Goal: Task Accomplishment & Management: Use online tool/utility

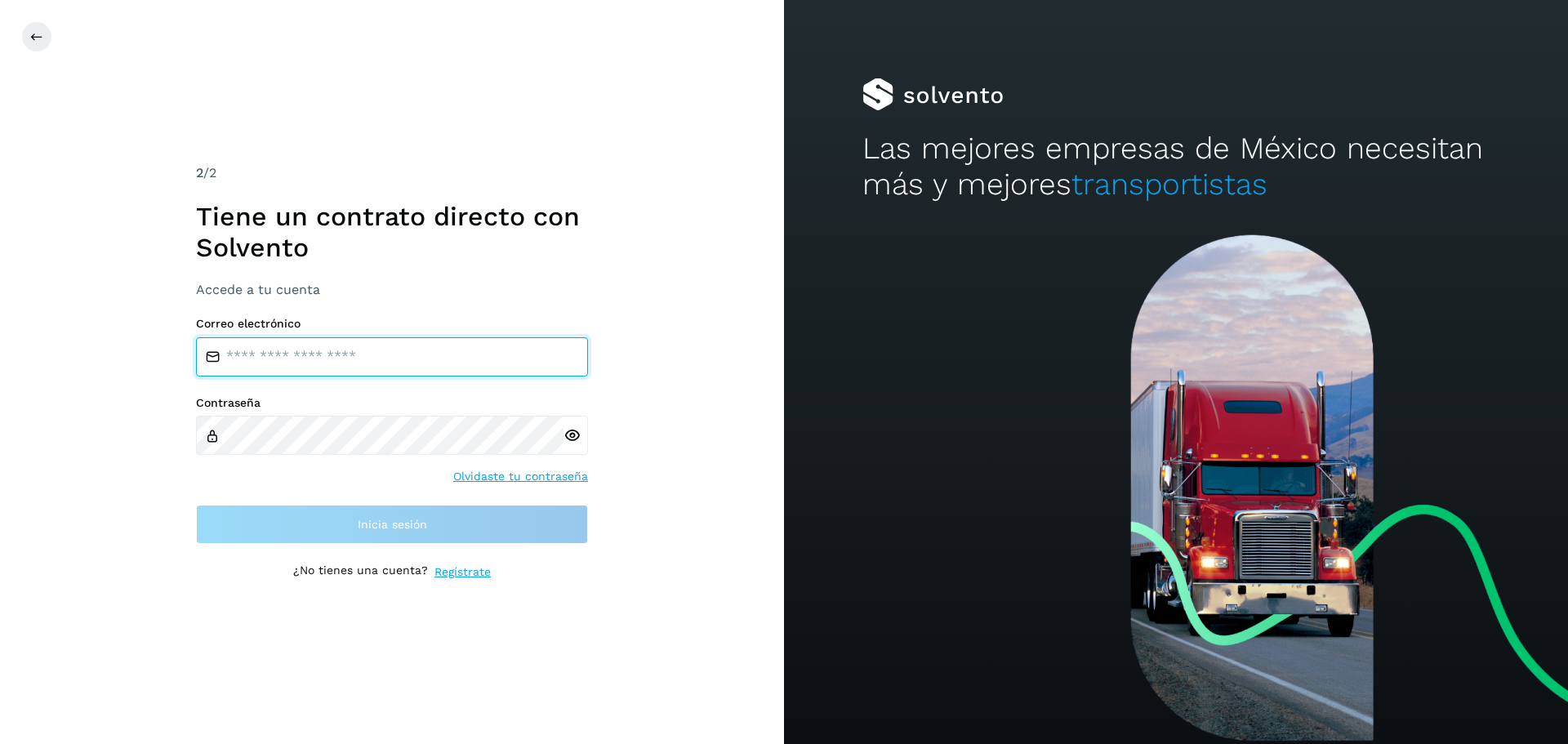
click at [276, 365] on input "email" at bounding box center [392, 356] width 392 height 39
type input "**********"
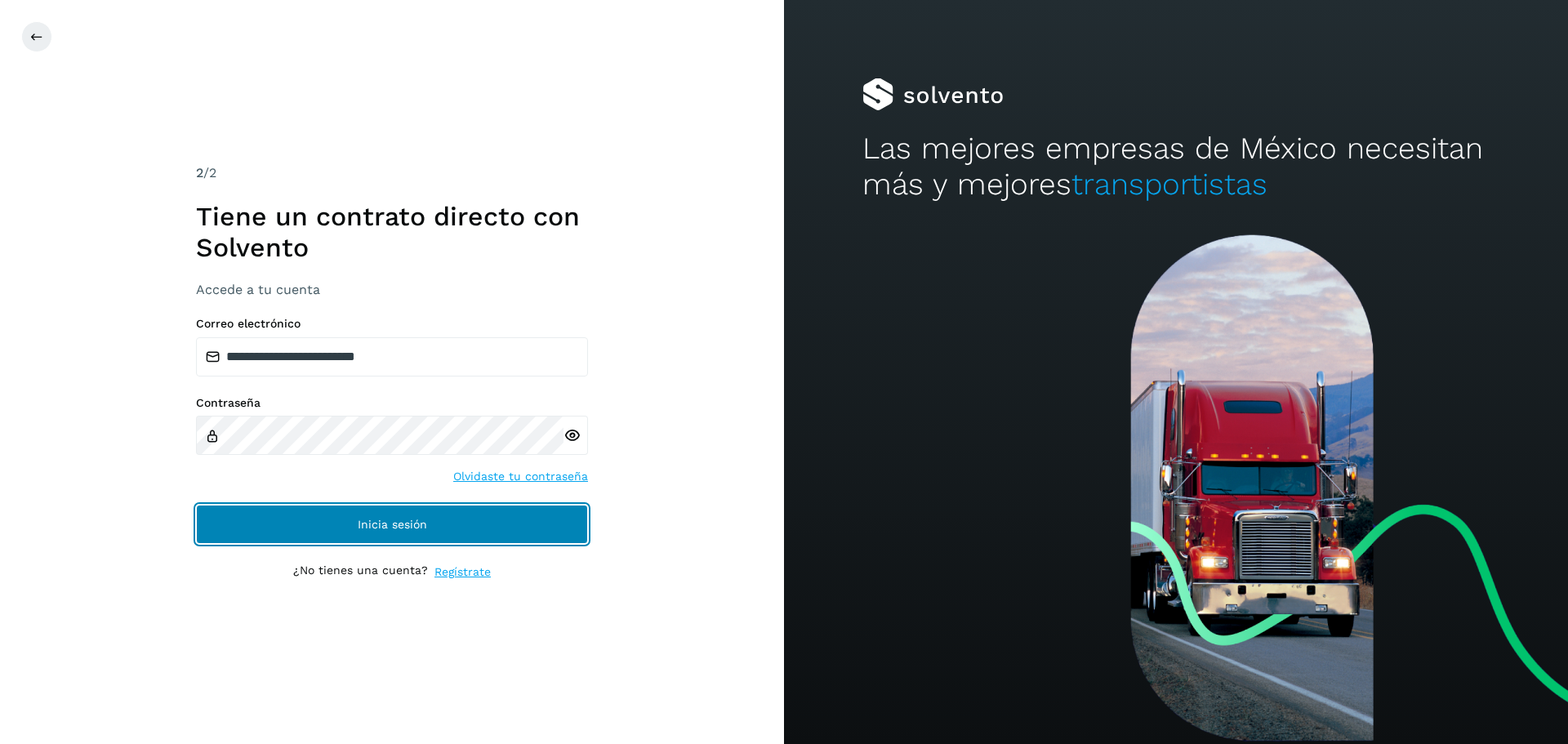
click at [207, 513] on button "Inicia sesión" at bounding box center [392, 524] width 392 height 39
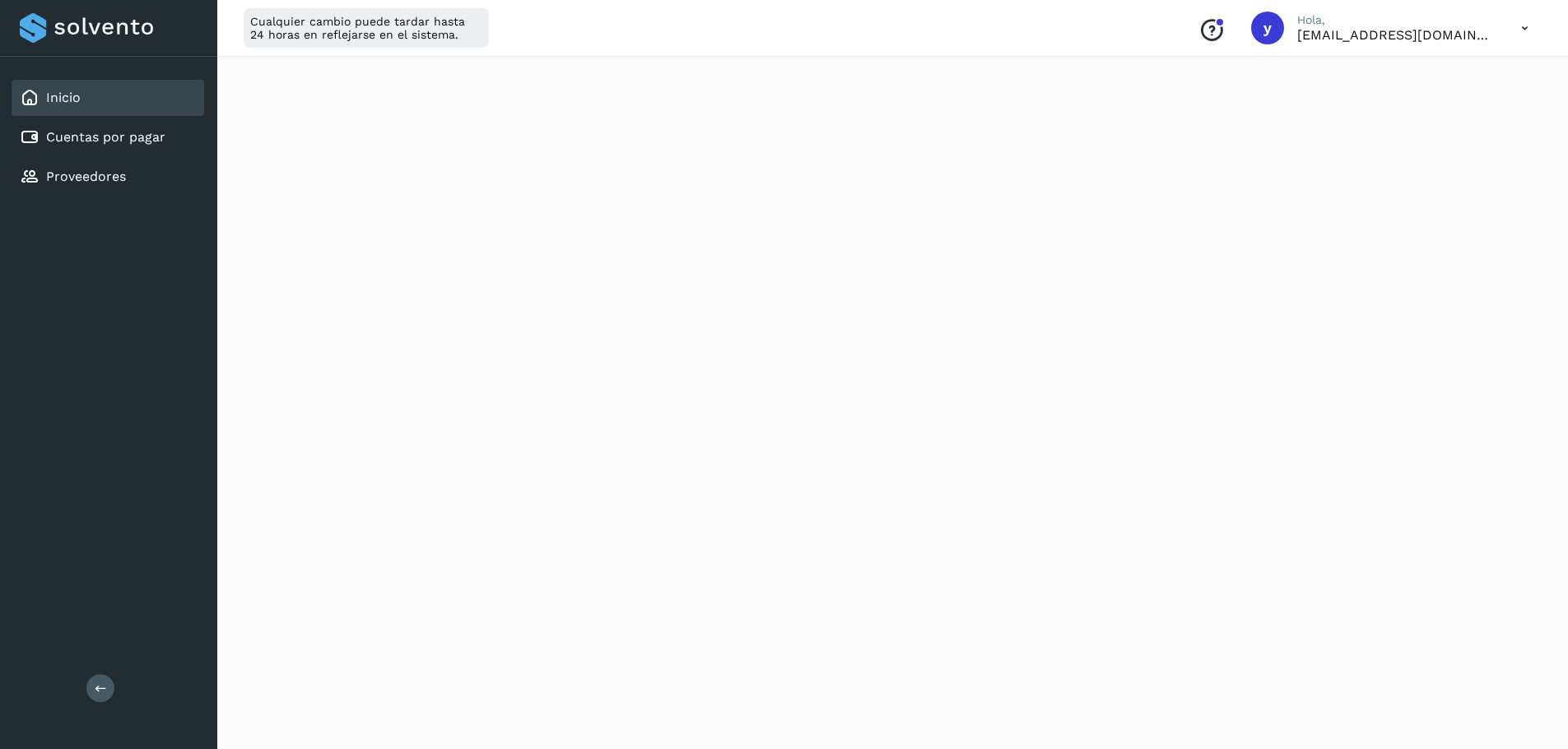
scroll to position [842, 0]
click at [92, 137] on link "Cuentas por pagar" at bounding box center [105, 136] width 119 height 15
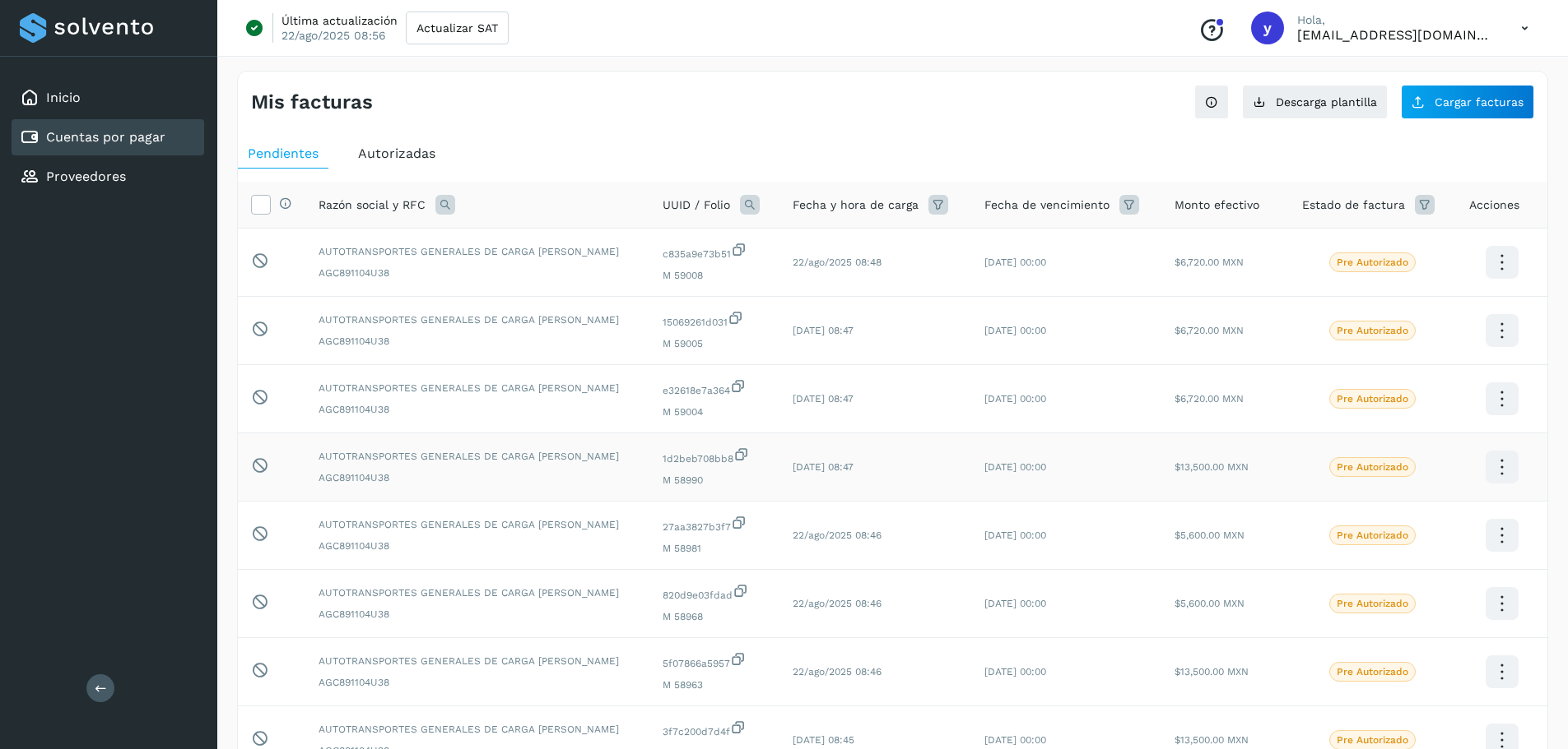
click at [733, 457] on icon at bounding box center [741, 454] width 16 height 17
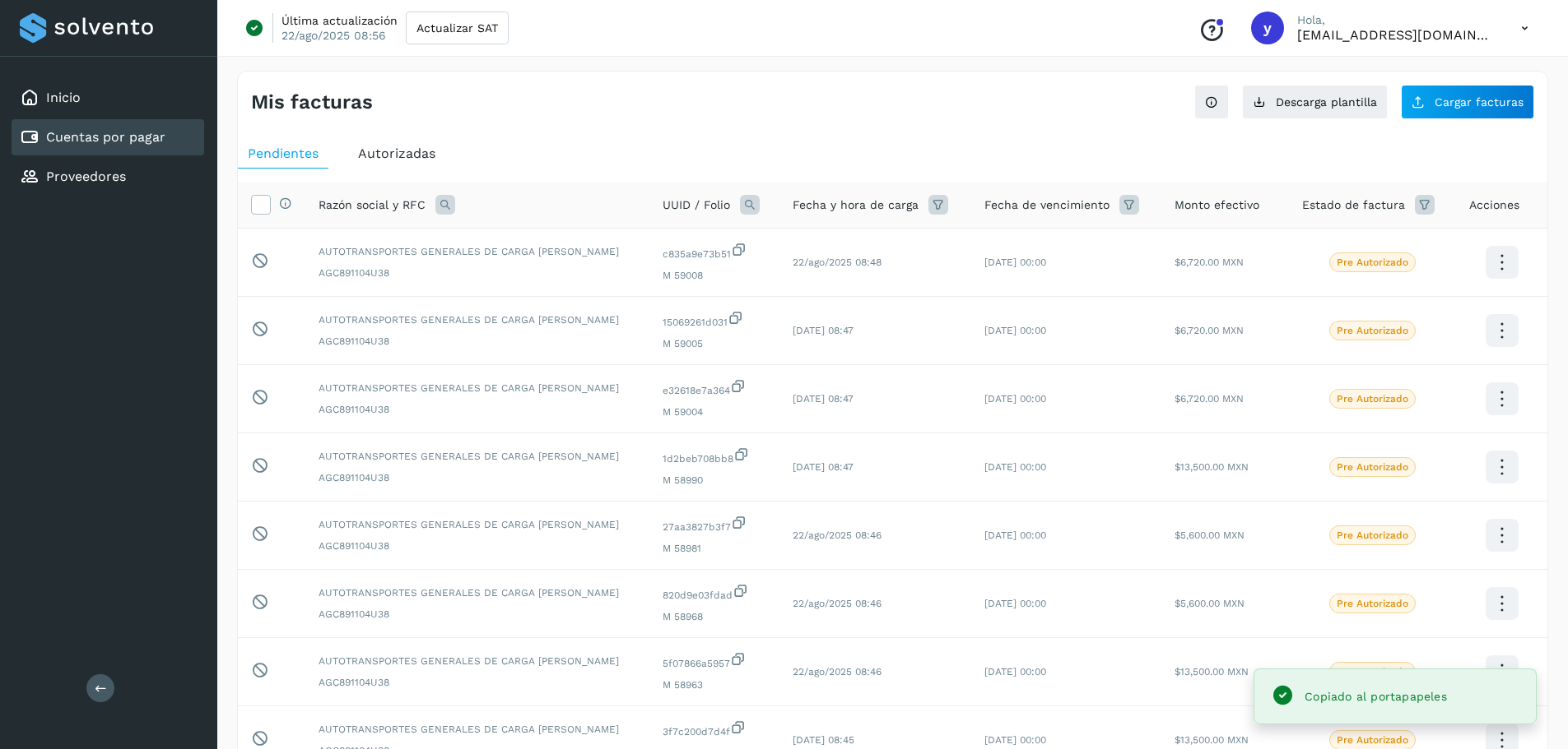
click at [994, 129] on div "Mis facturas Ver instrucciones para cargar Facturas Descarga plantilla Cargar f…" at bounding box center [892, 551] width 1311 height 961
click at [156, 167] on div "Proveedores" at bounding box center [108, 177] width 193 height 36
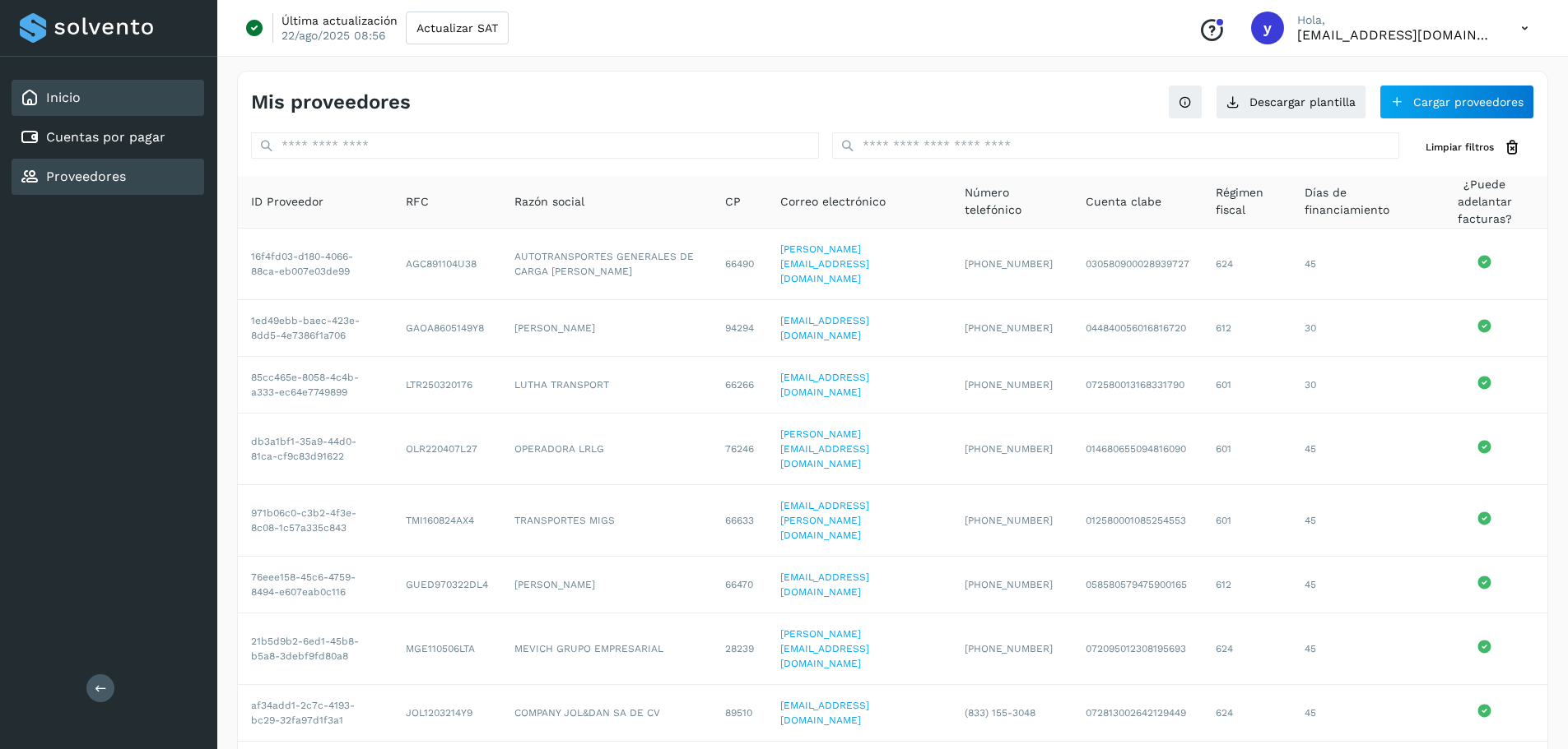
click at [113, 97] on div "Inicio" at bounding box center [108, 98] width 193 height 36
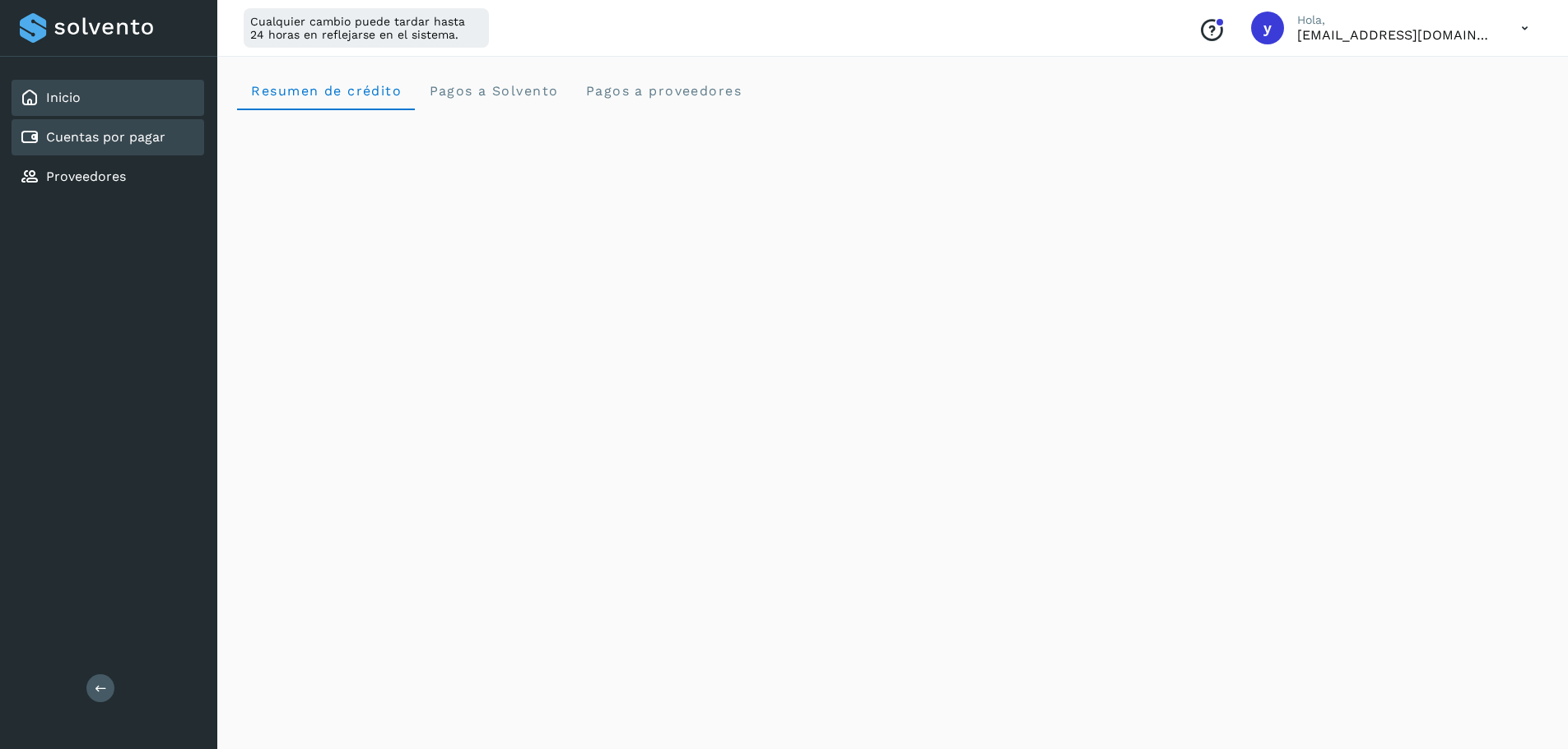
click at [133, 137] on link "Cuentas por pagar" at bounding box center [105, 136] width 119 height 15
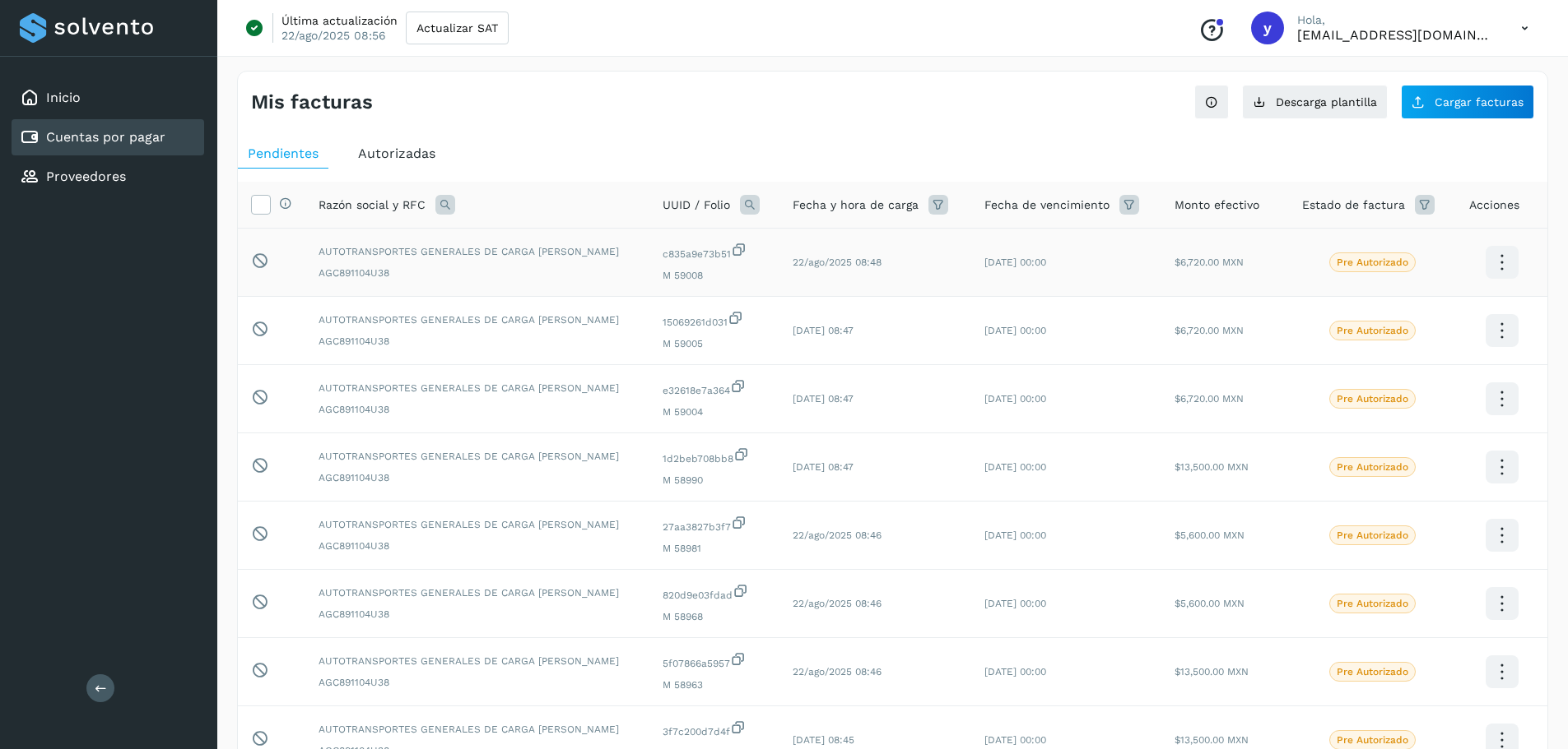
click at [662, 255] on span "c835a9e73b51" at bounding box center [714, 251] width 104 height 20
copy span "c835a9e73b51"
click at [533, 277] on span "AGC891104U38" at bounding box center [477, 273] width 318 height 15
click at [122, 140] on link "Cuentas por pagar" at bounding box center [105, 136] width 119 height 15
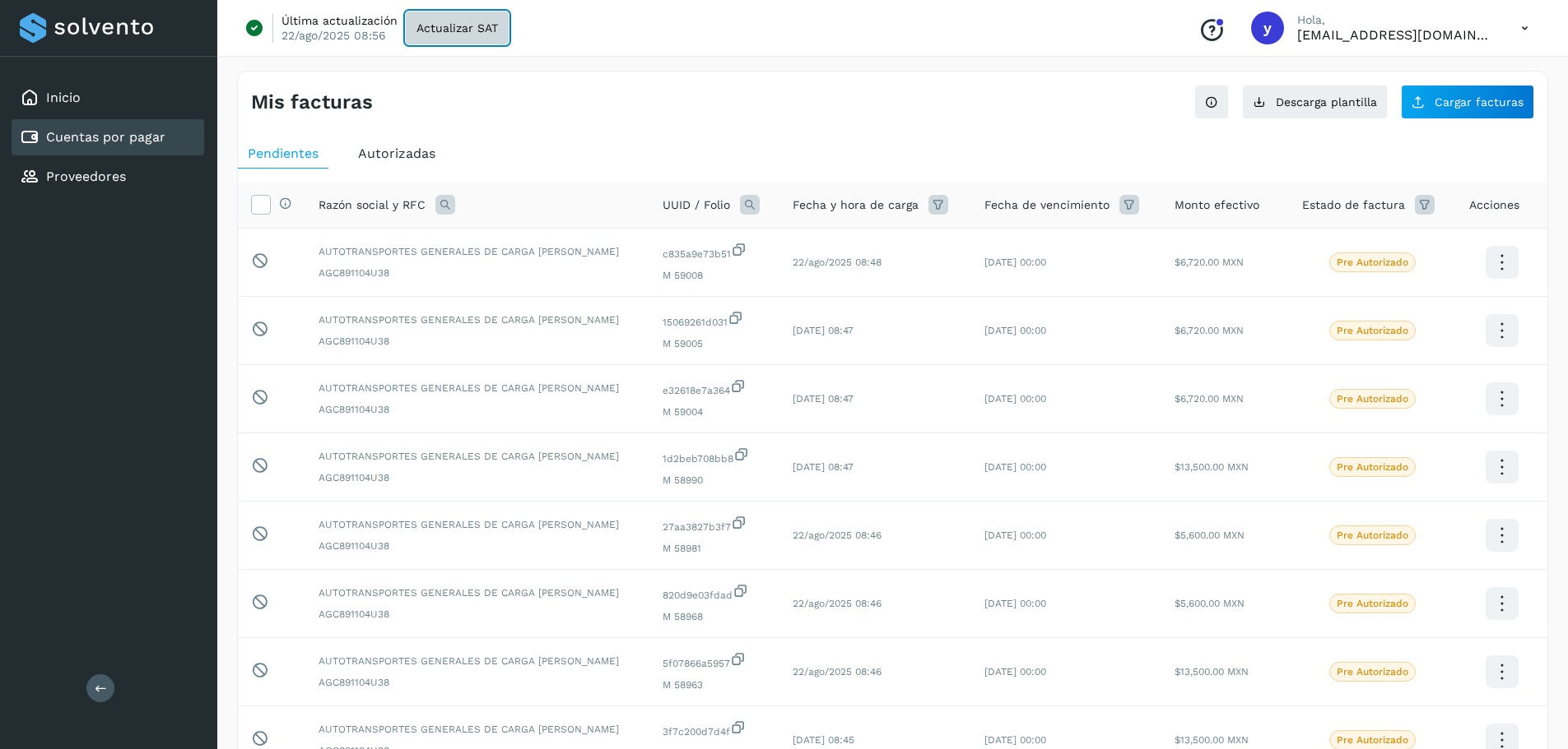
click at [461, 29] on span "Actualizar SAT" at bounding box center [456, 28] width 81 height 11
click at [55, 93] on link "Inicio" at bounding box center [63, 97] width 34 height 15
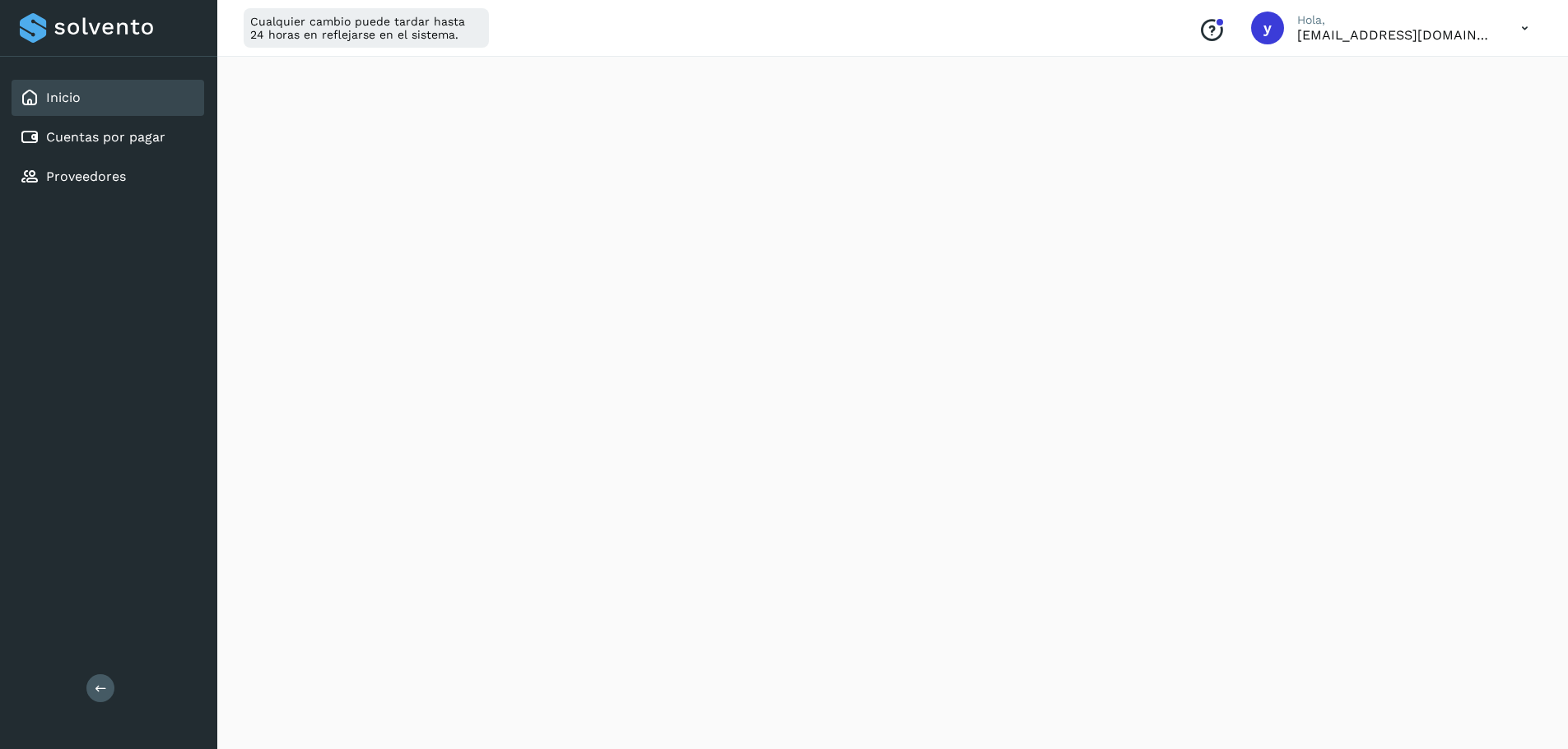
scroll to position [247, 0]
click at [106, 140] on link "Cuentas por pagar" at bounding box center [105, 136] width 119 height 15
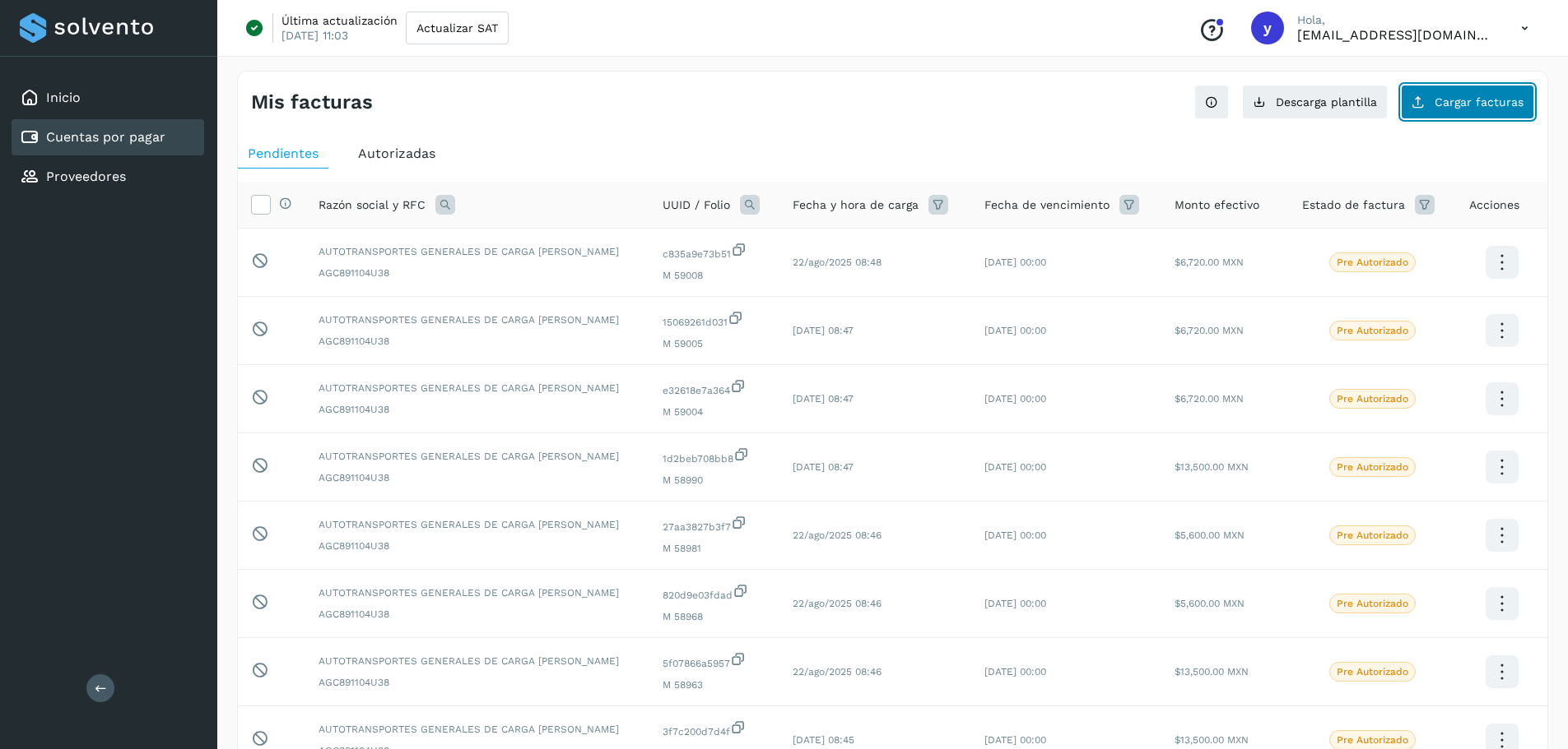
click at [1467, 112] on button "Cargar facturas" at bounding box center [1467, 102] width 134 height 34
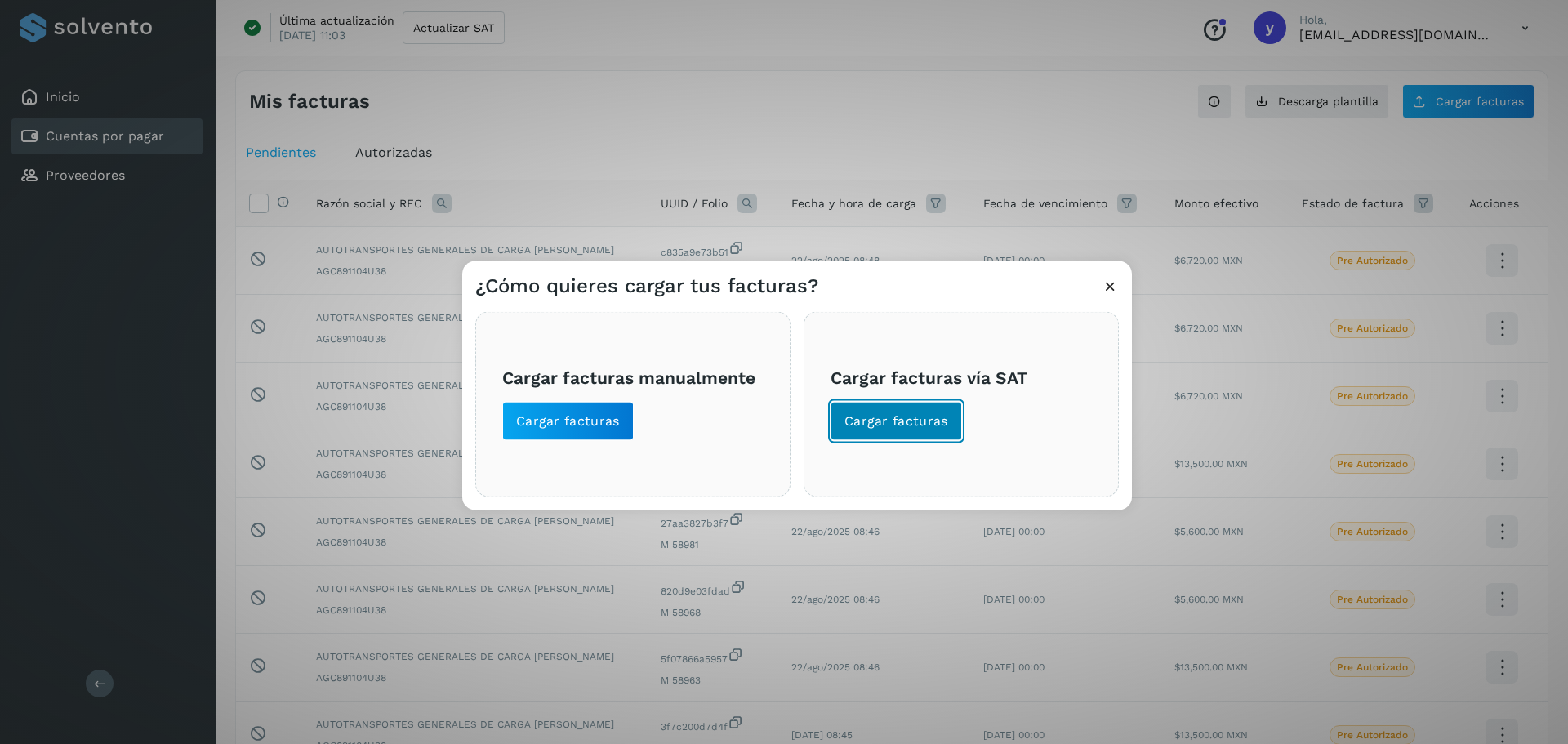
click at [887, 408] on button "Cargar facturas" at bounding box center [896, 420] width 132 height 39
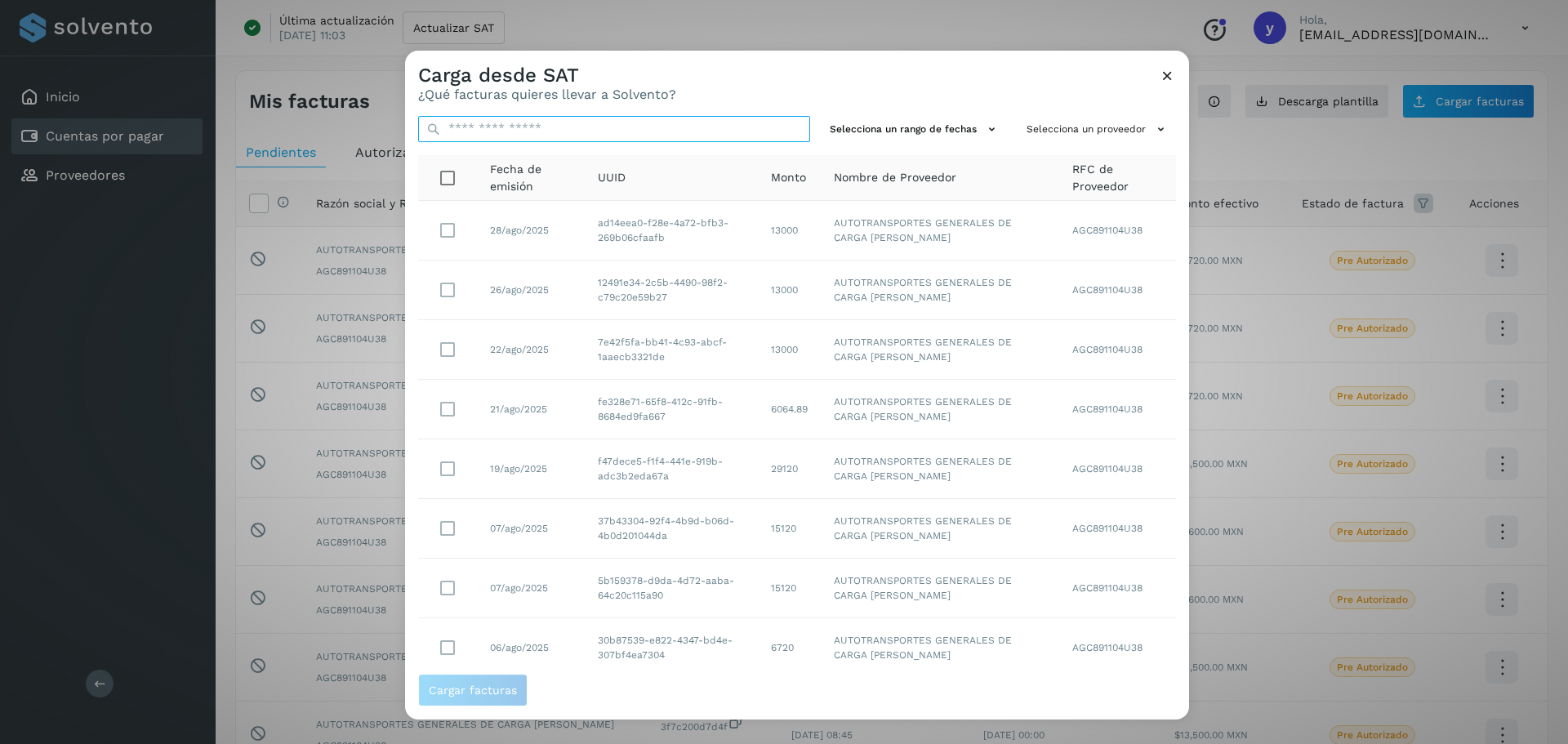
click at [578, 126] on input "text" at bounding box center [614, 129] width 392 height 27
paste input "**********"
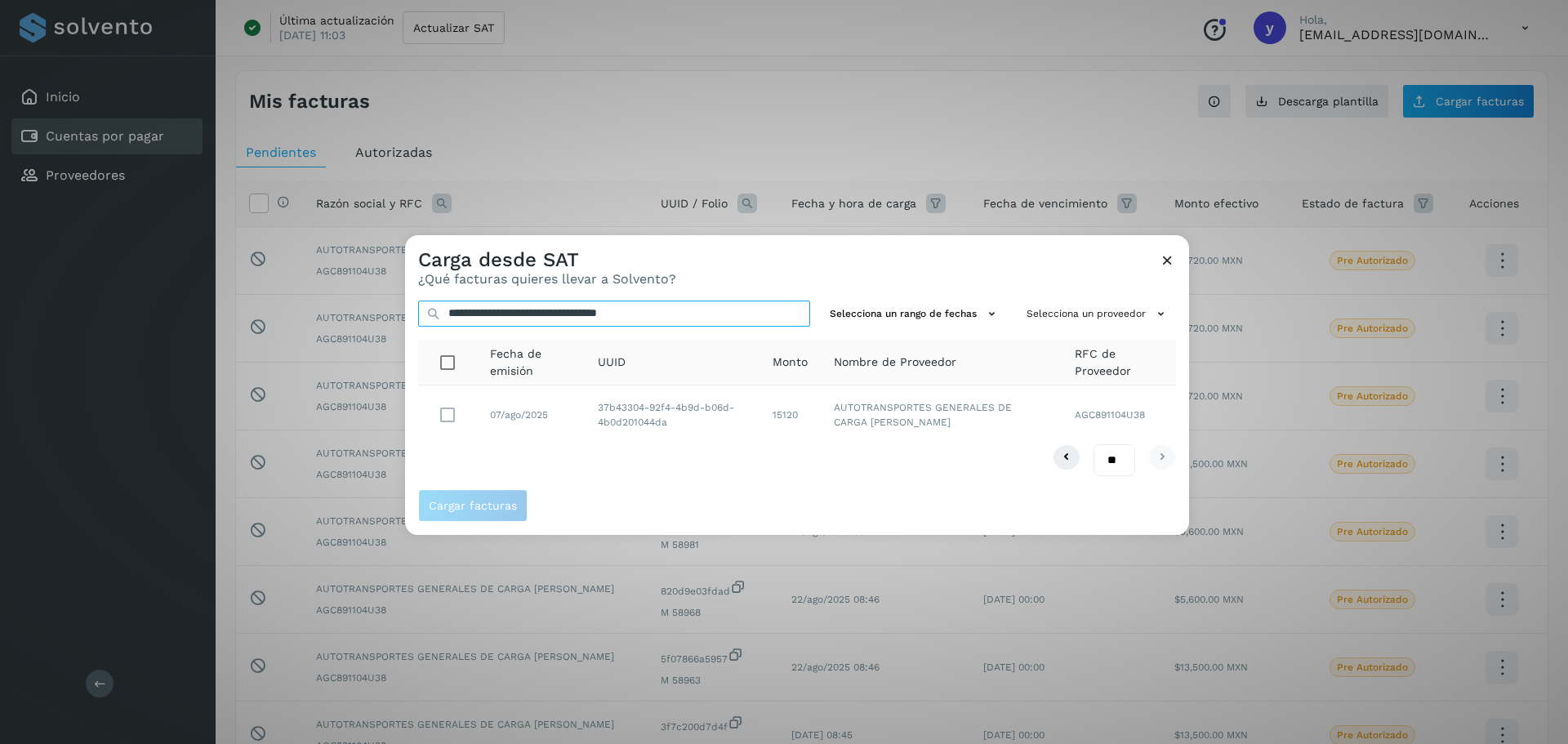
type input "**********"
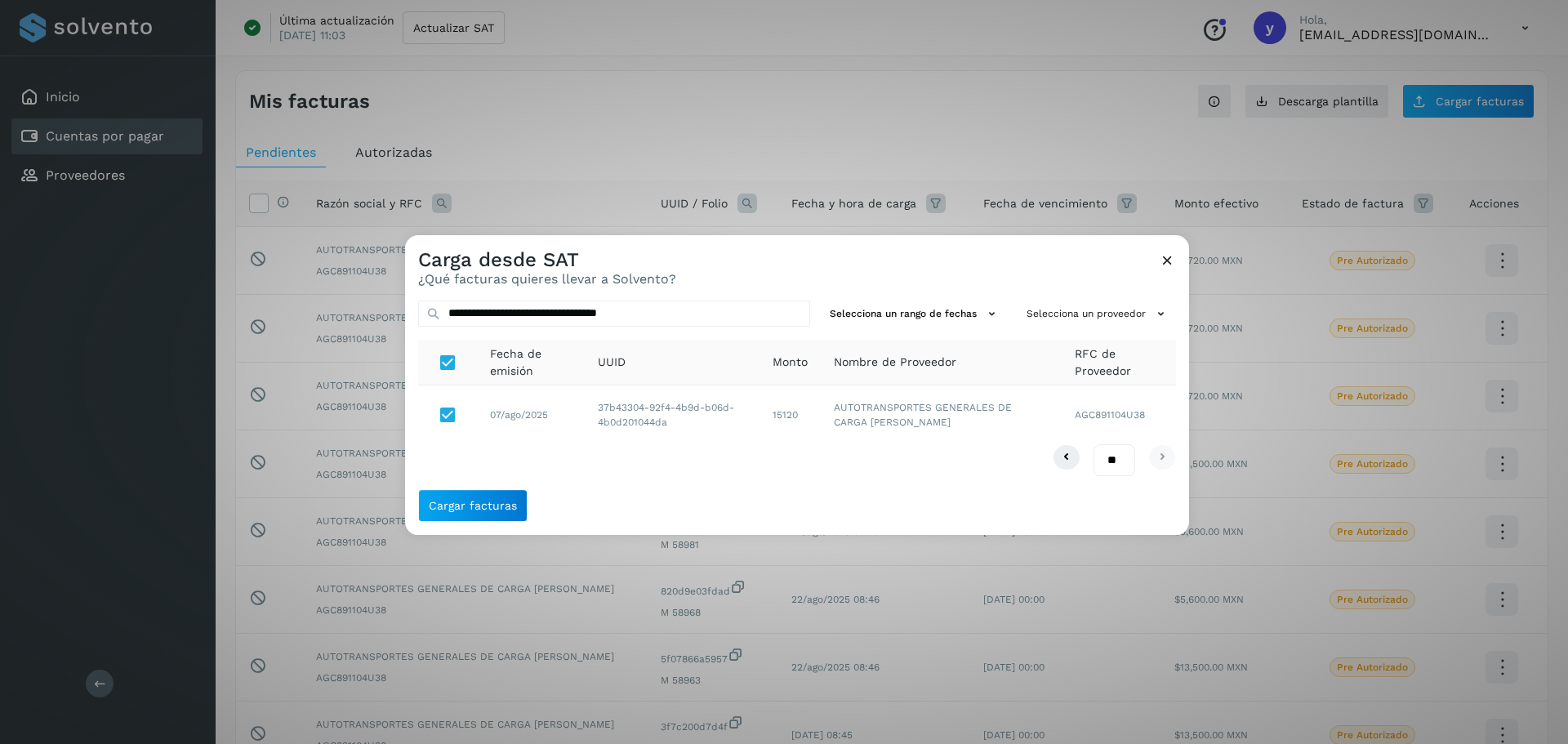
click at [1164, 254] on icon at bounding box center [1167, 261] width 17 height 17
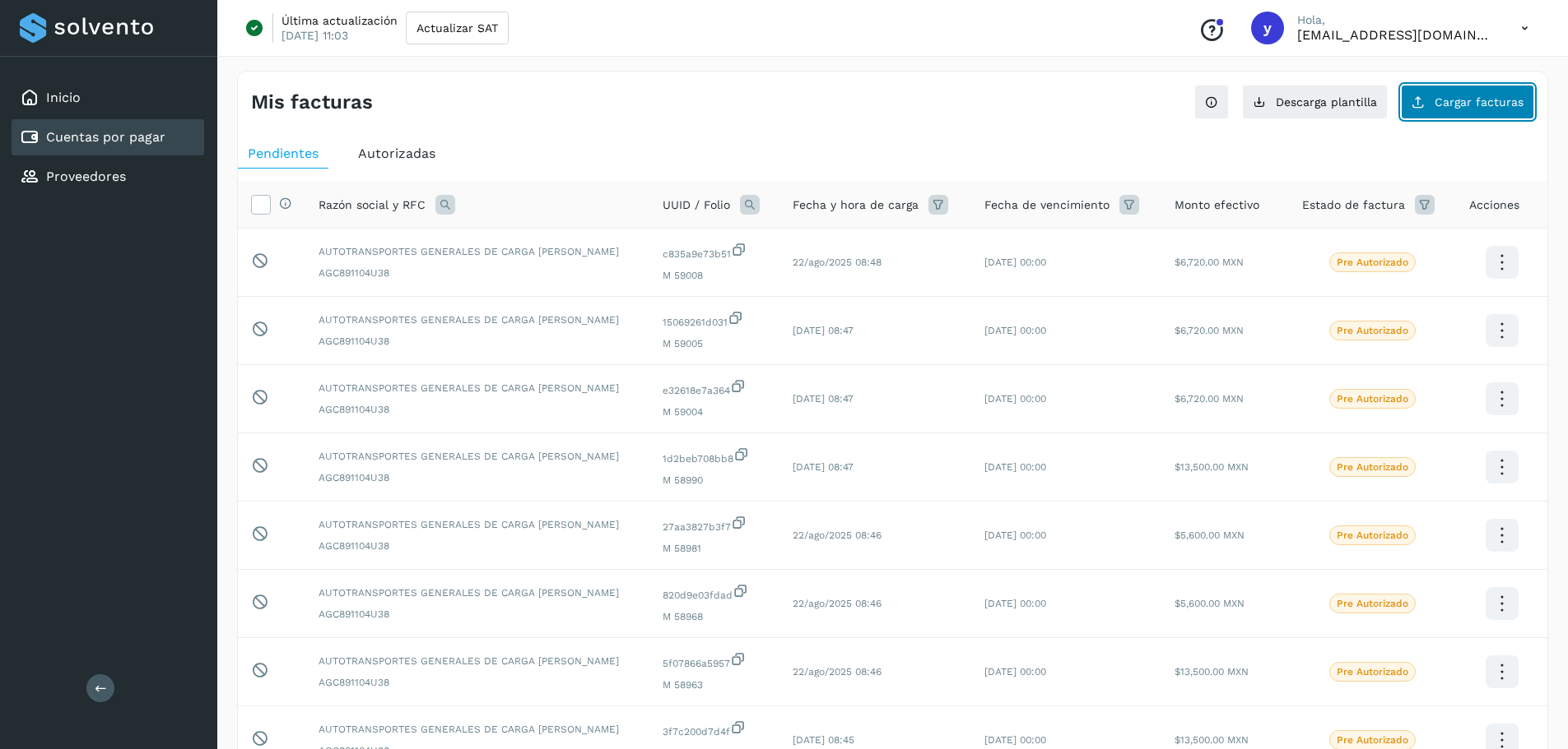
click at [1444, 108] on span "Cargar facturas" at bounding box center [1478, 102] width 89 height 11
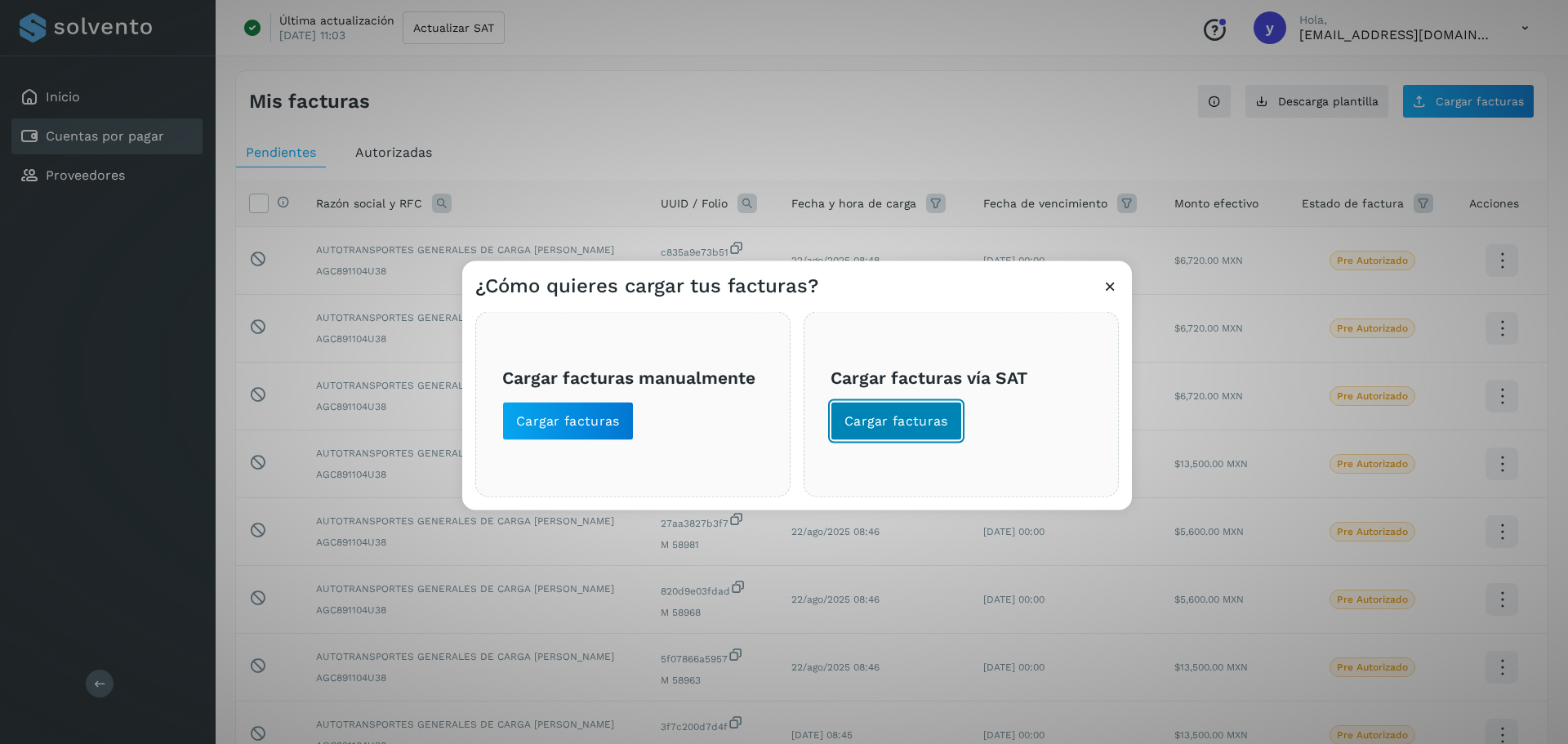
click at [935, 418] on span "Cargar facturas" at bounding box center [897, 421] width 104 height 18
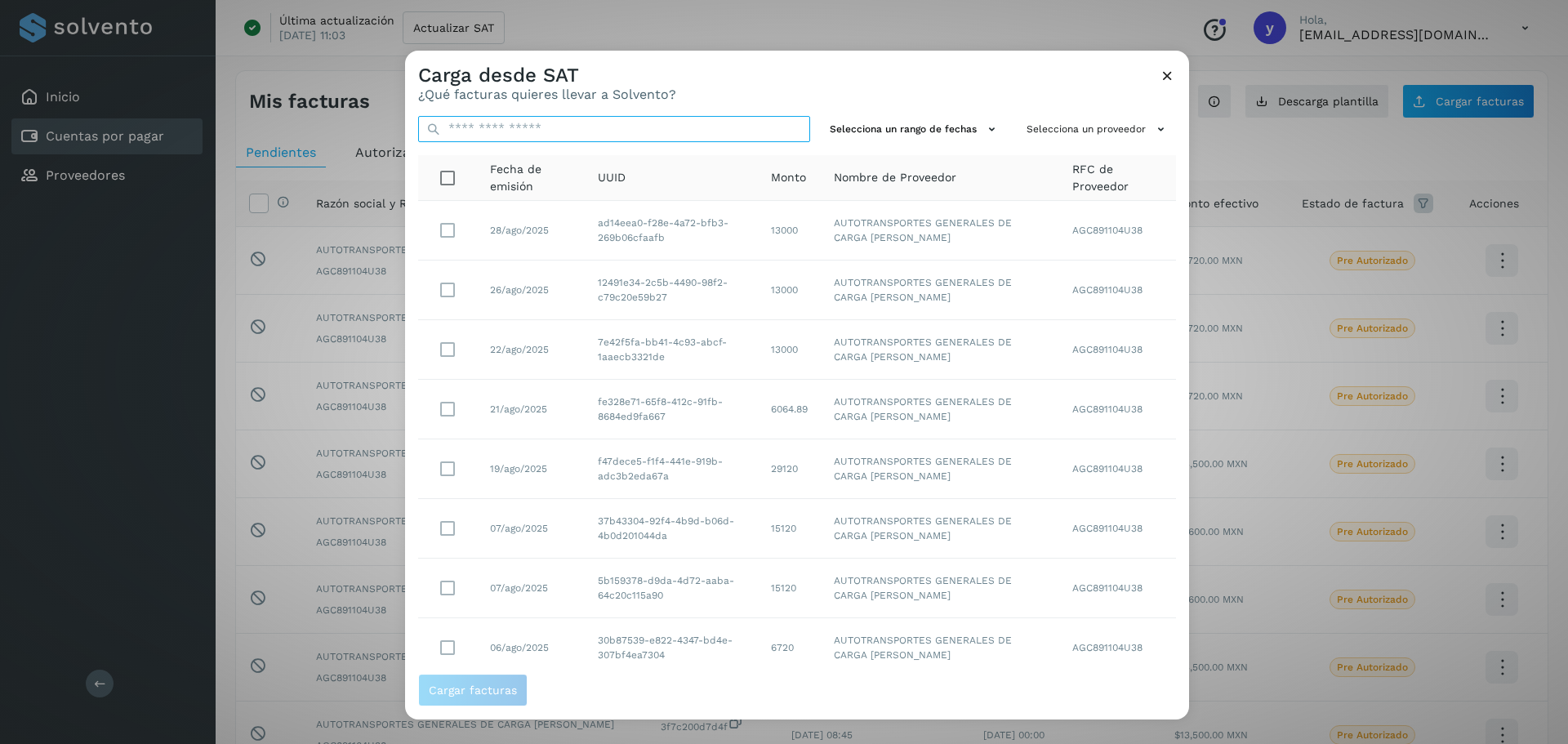
click at [733, 128] on input "text" at bounding box center [614, 129] width 392 height 27
paste input "**********"
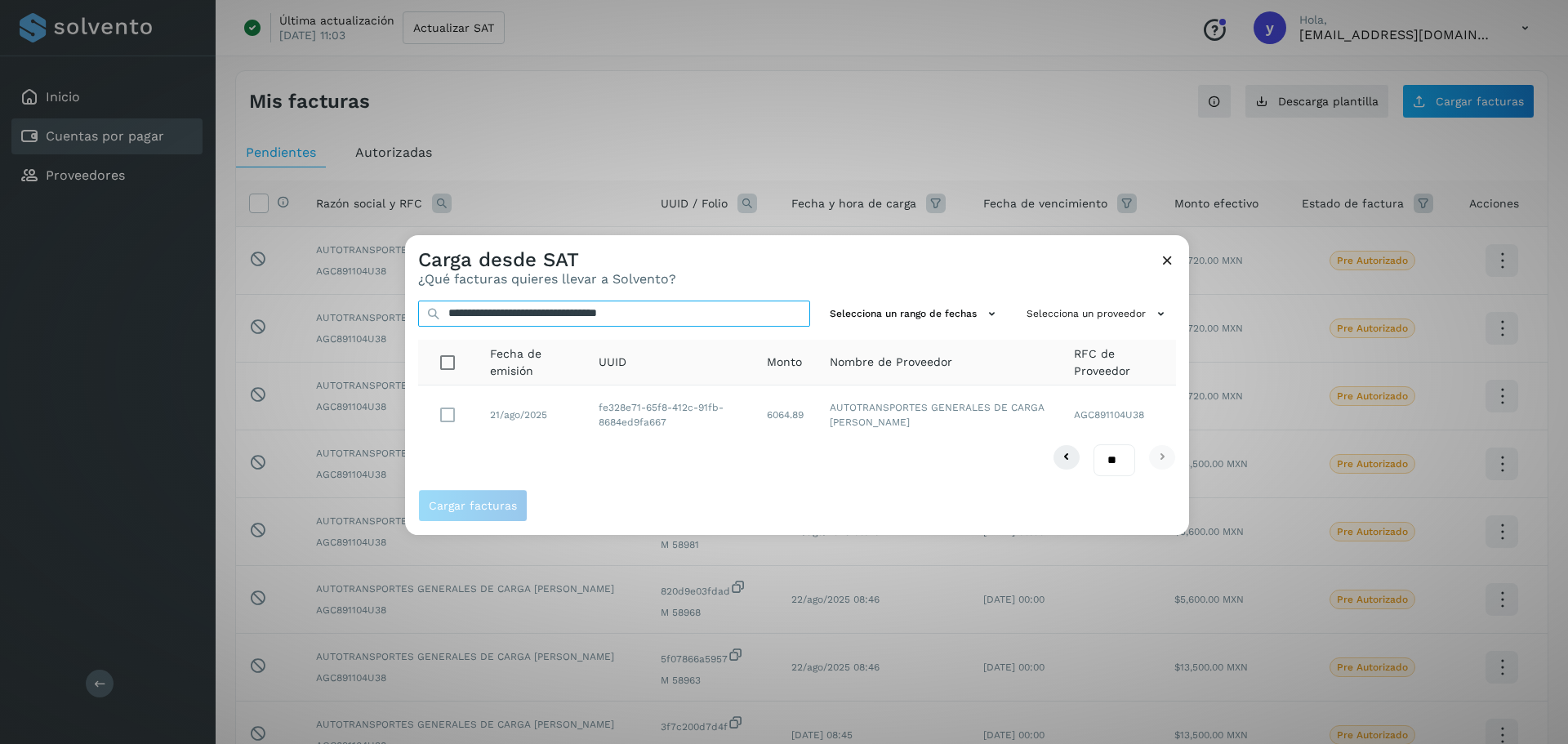
type input "**********"
click at [1171, 254] on icon at bounding box center [1167, 261] width 17 height 17
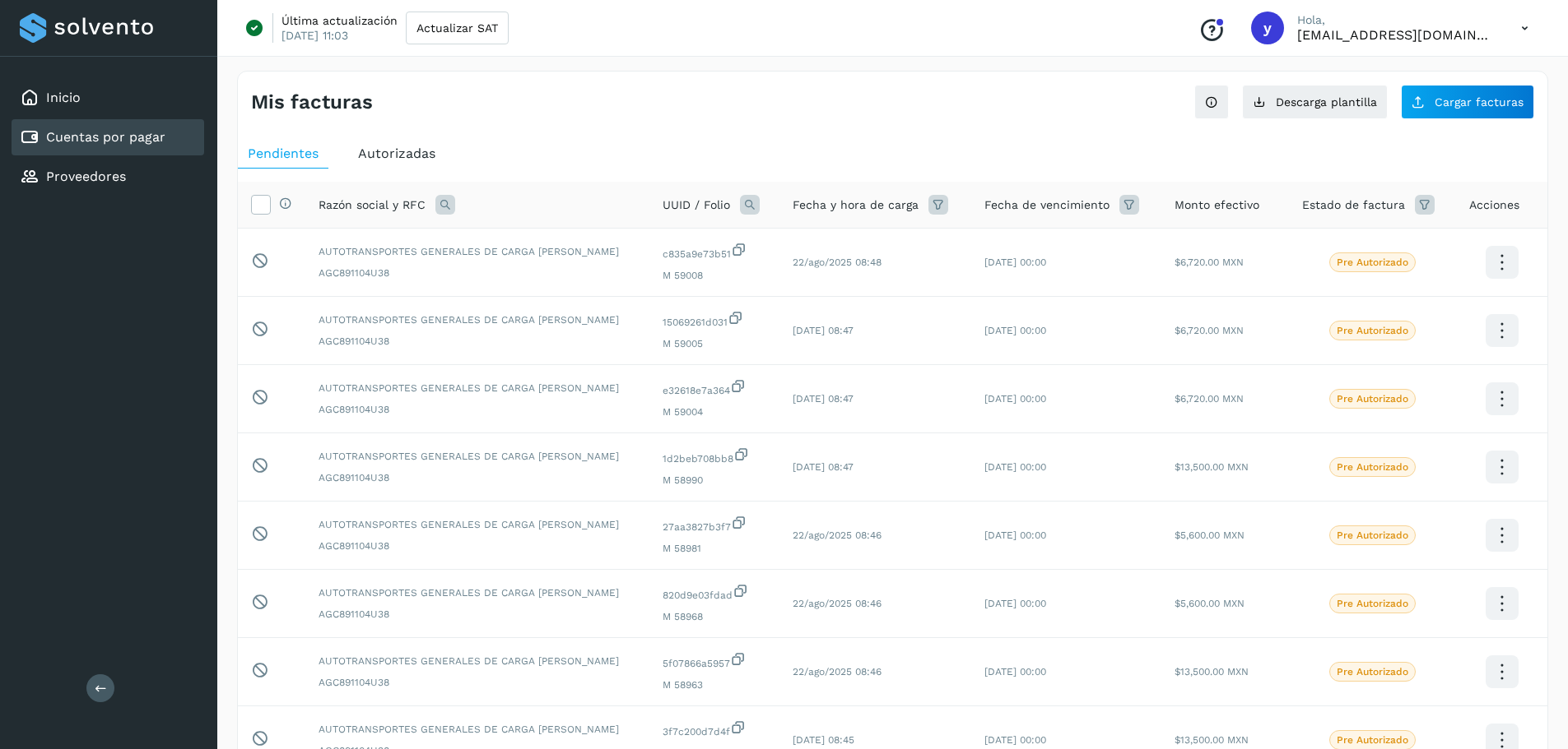
click at [1418, 44] on div "Conoce nuestros beneficios y [PERSON_NAME], [EMAIL_ADDRESS][DOMAIN_NAME]" at bounding box center [1363, 28] width 356 height 38
click at [1432, 35] on p "[EMAIL_ADDRESS][DOMAIN_NAME]" at bounding box center [1395, 34] width 198 height 15
click at [1521, 20] on icon at bounding box center [1524, 28] width 33 height 33
click at [1447, 99] on div "Cerrar sesión" at bounding box center [1442, 106] width 196 height 31
